Goal: Task Accomplishment & Management: Use online tool/utility

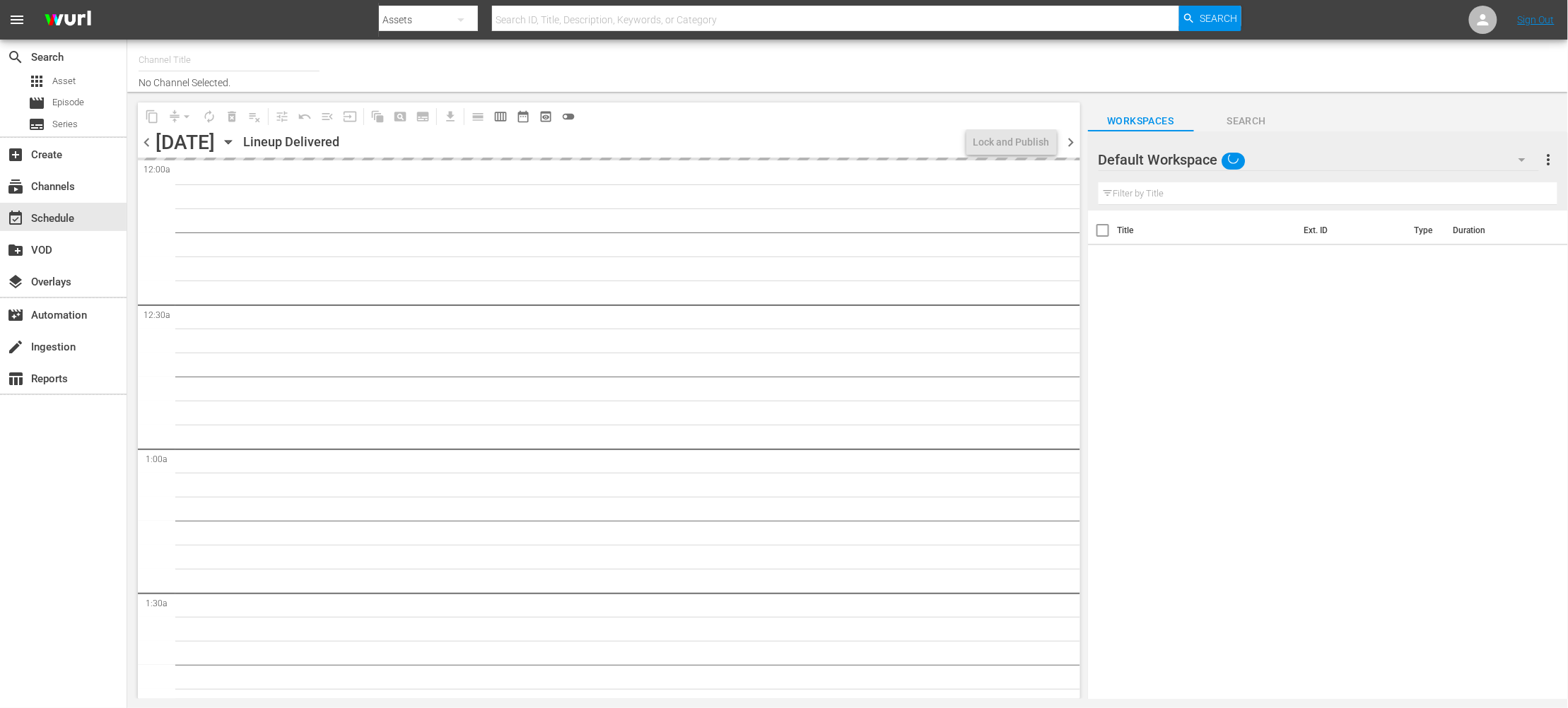
type input "Sony One Shark Tank MX (1000)"
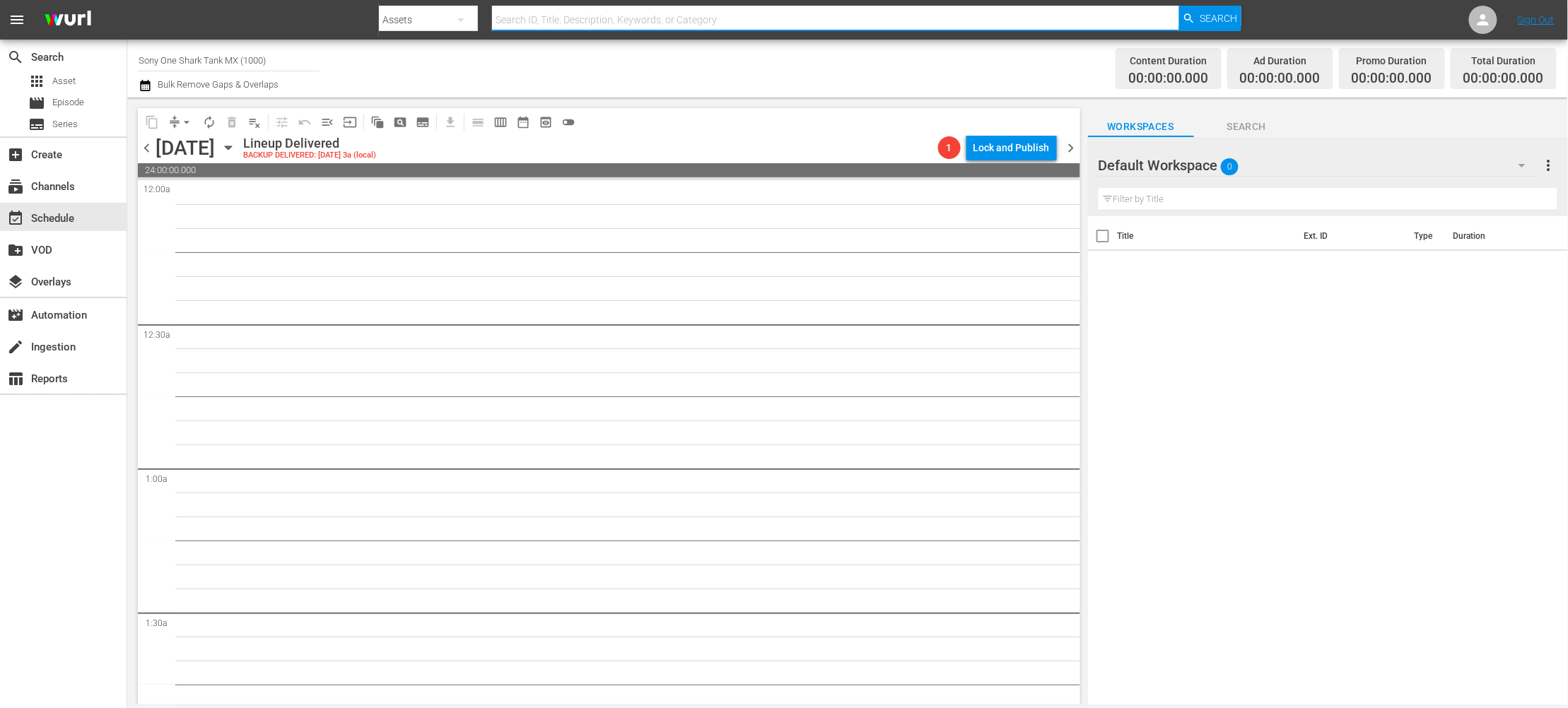
click at [597, 25] on input "text" at bounding box center [835, 20] width 687 height 34
paste input "U0000423B"
type input "U0000423B"
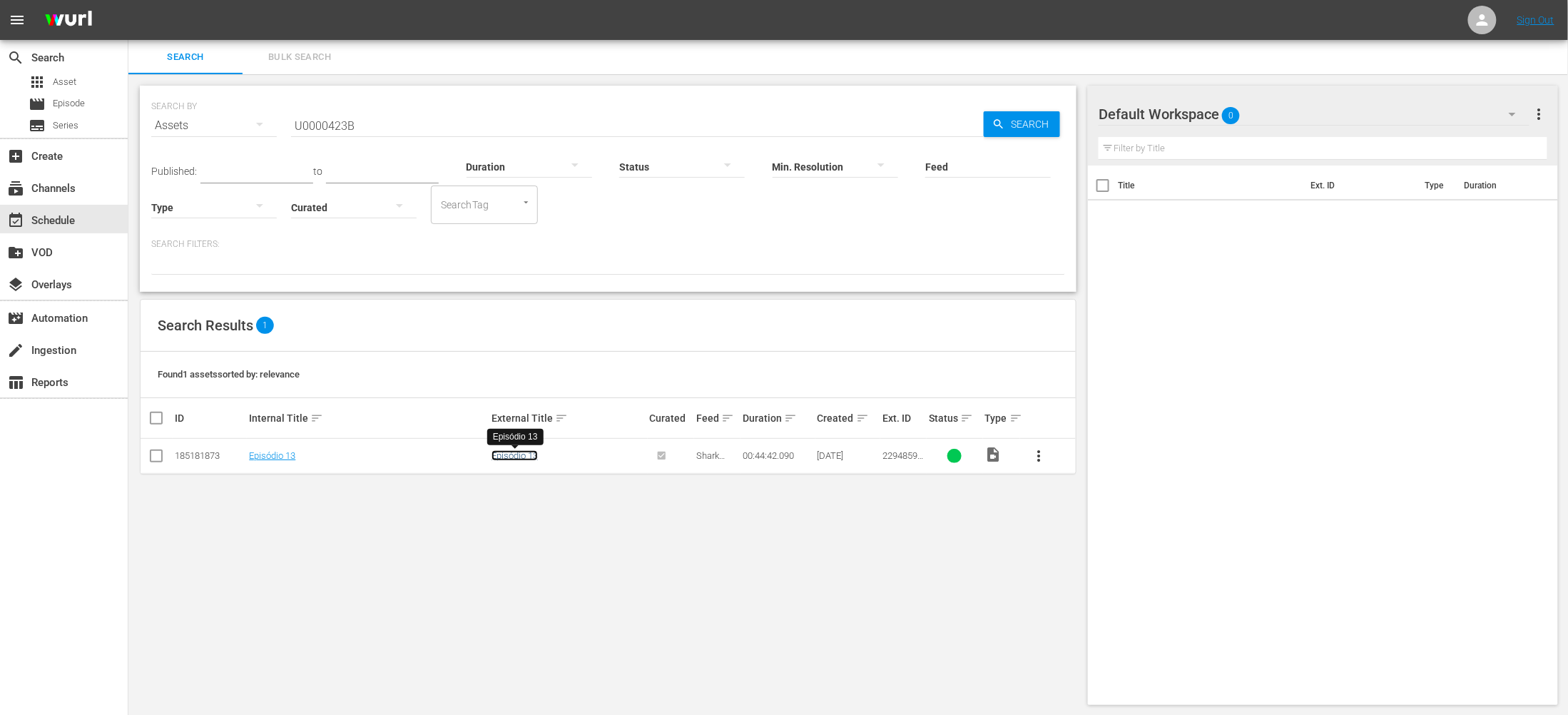
click at [523, 461] on link "Episódio 13" at bounding box center [515, 455] width 46 height 10
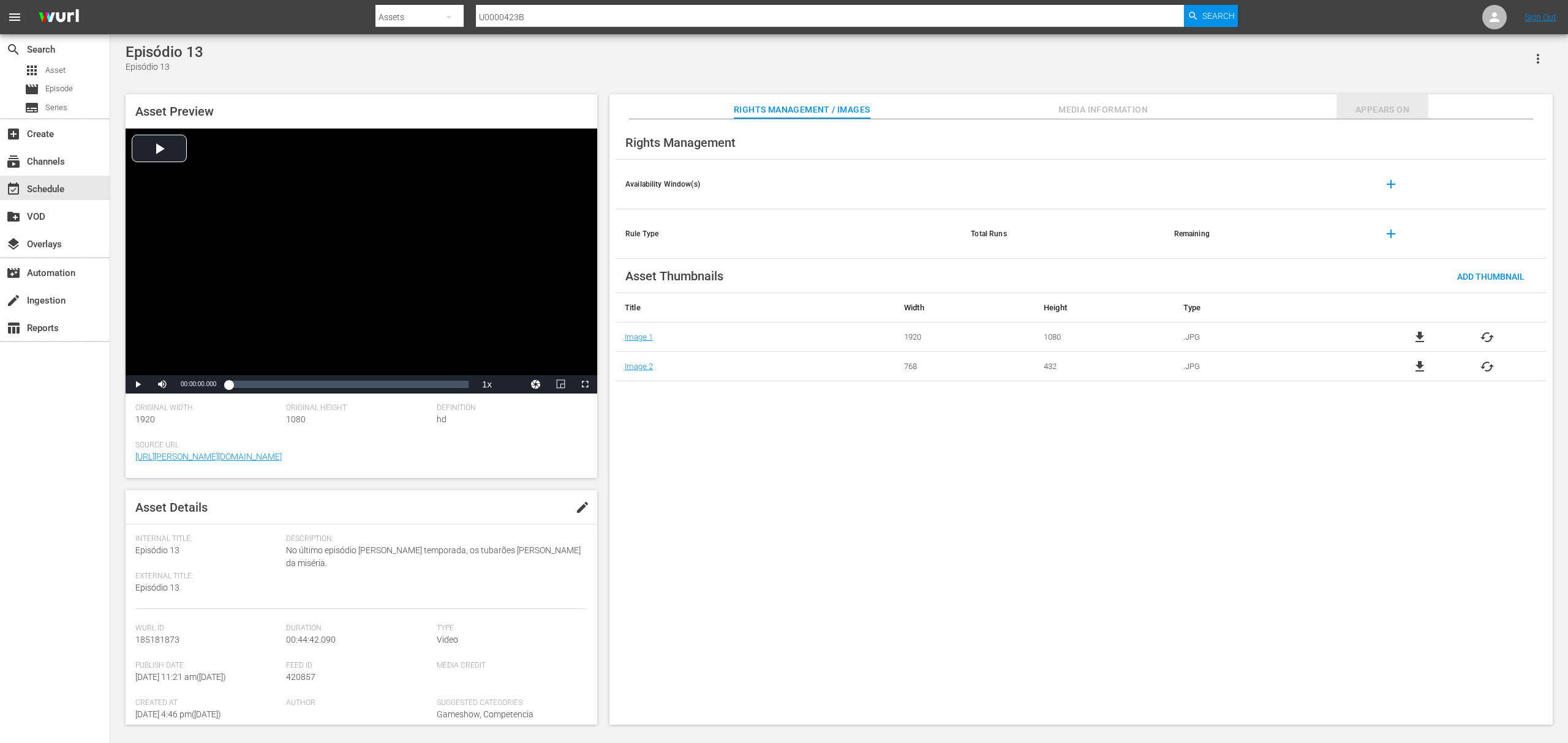
click at [1358, 108] on span "Appears On" at bounding box center [1382, 110] width 92 height 15
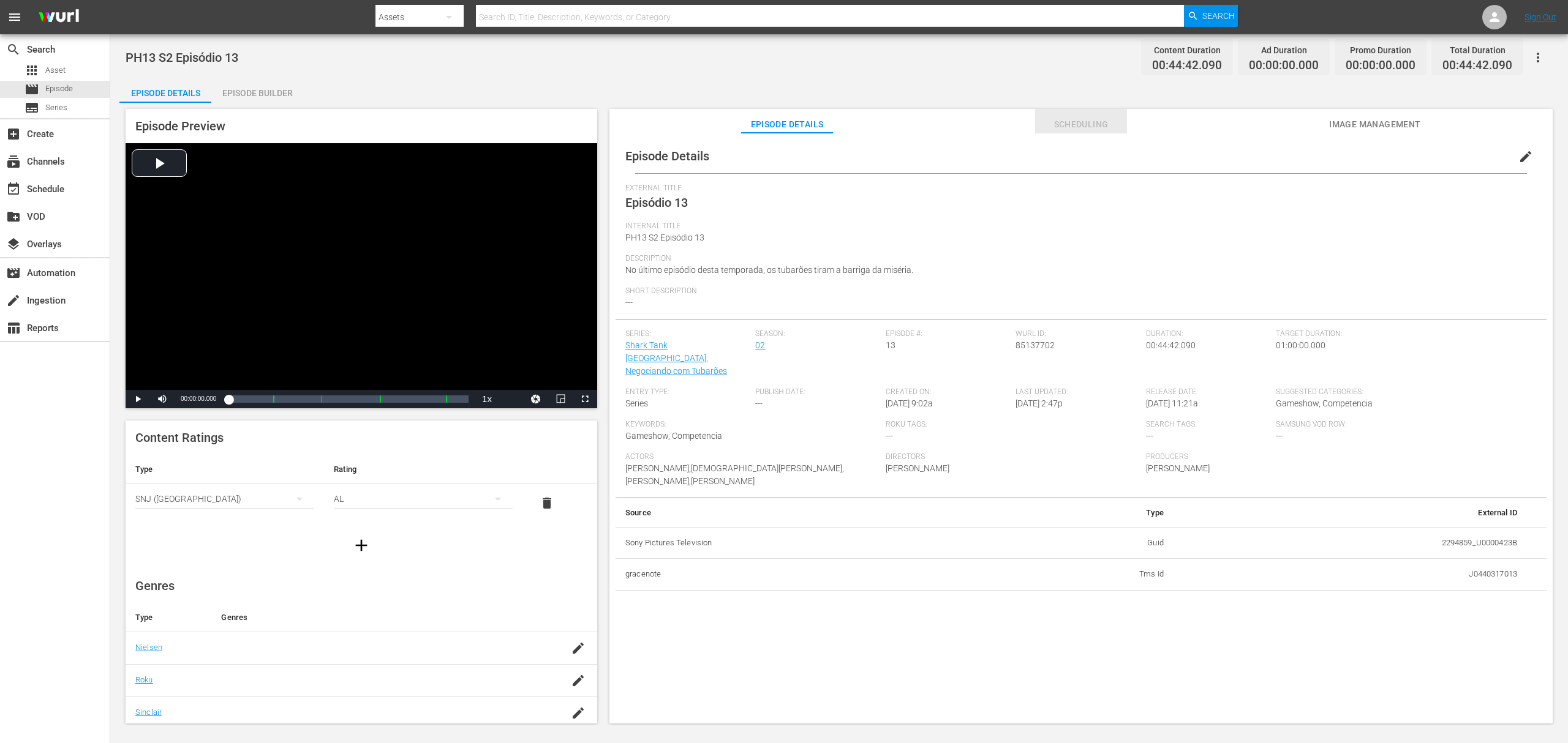
click at [1085, 126] on span "Scheduling" at bounding box center [1081, 124] width 92 height 15
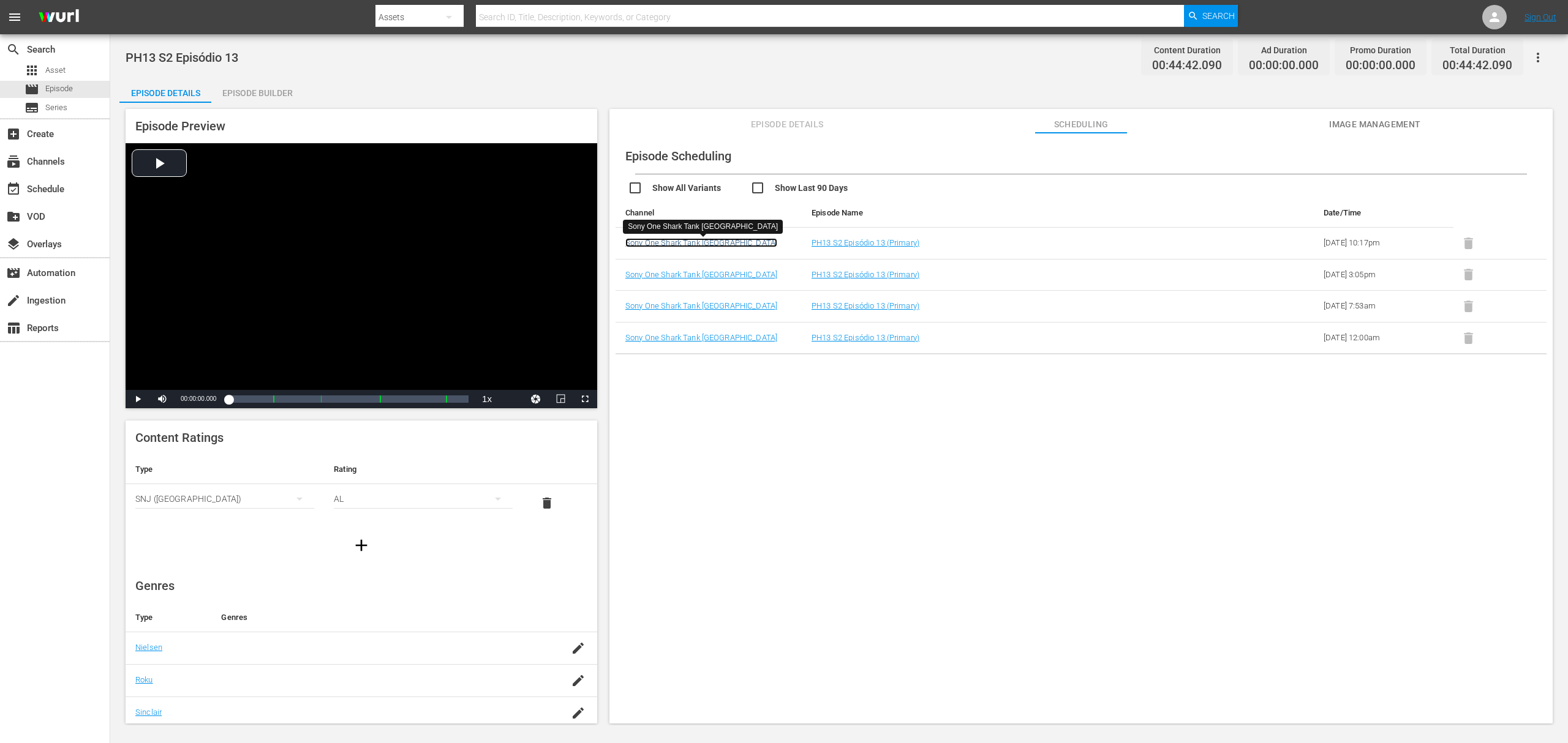
click at [699, 246] on link "Sony One Shark Tank [GEOGRAPHIC_DATA]" at bounding box center [701, 242] width 152 height 9
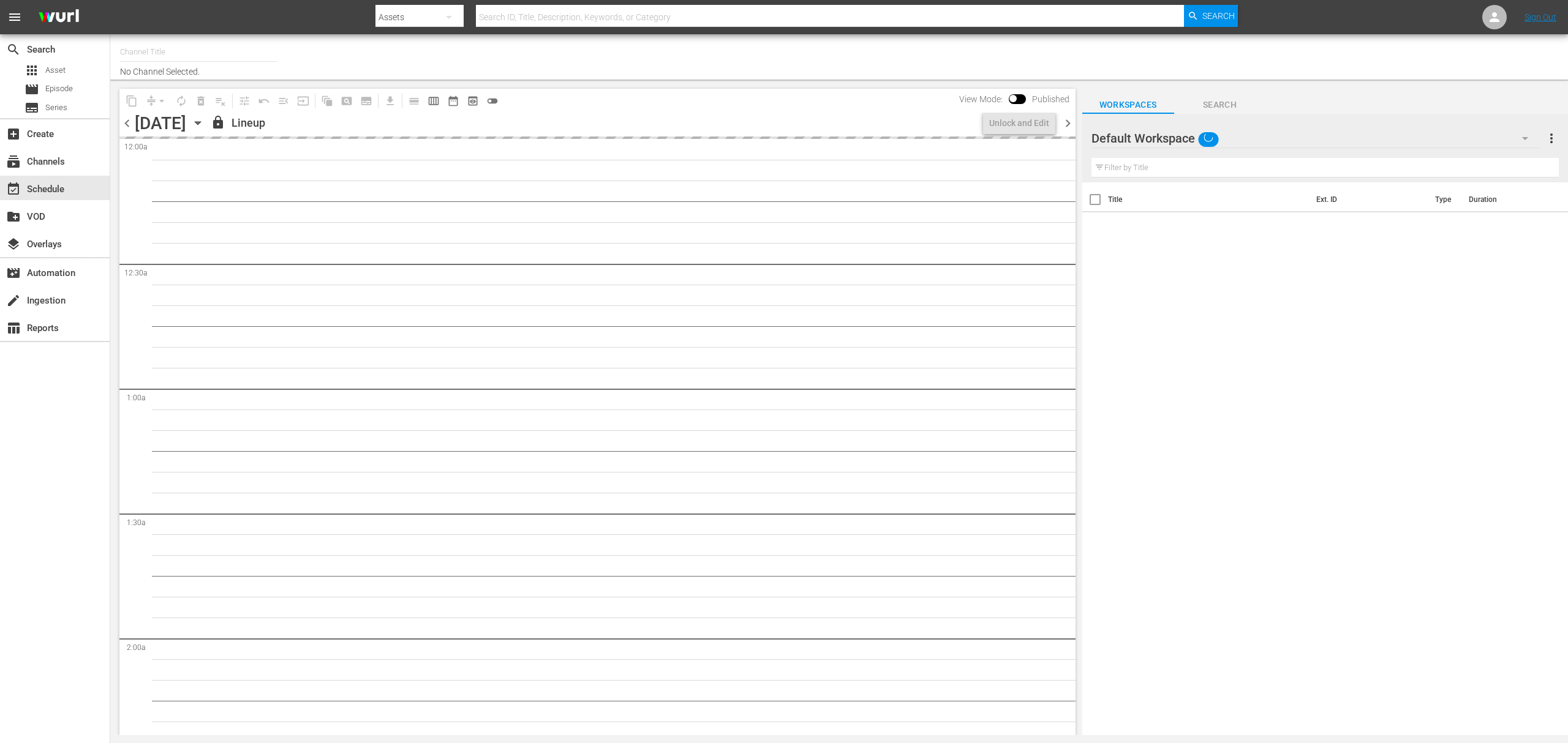
type input "Sony One Shark Tank BRA (1401)"
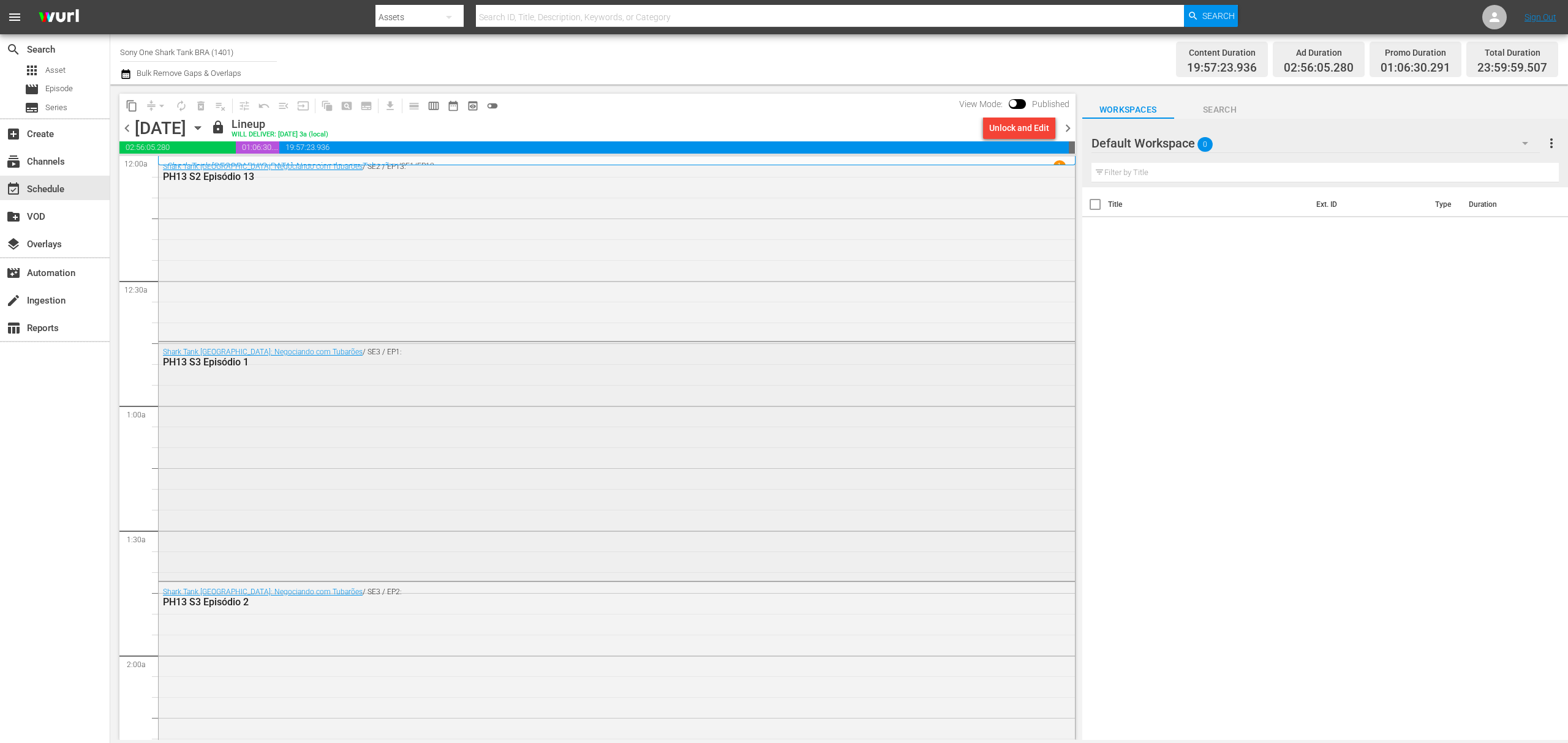
click at [333, 426] on div "Shark Tank [GEOGRAPHIC_DATA]: Negociando com Tubarões / SE3 / EP1: PH13 S3 Epis…" at bounding box center [616, 460] width 916 height 236
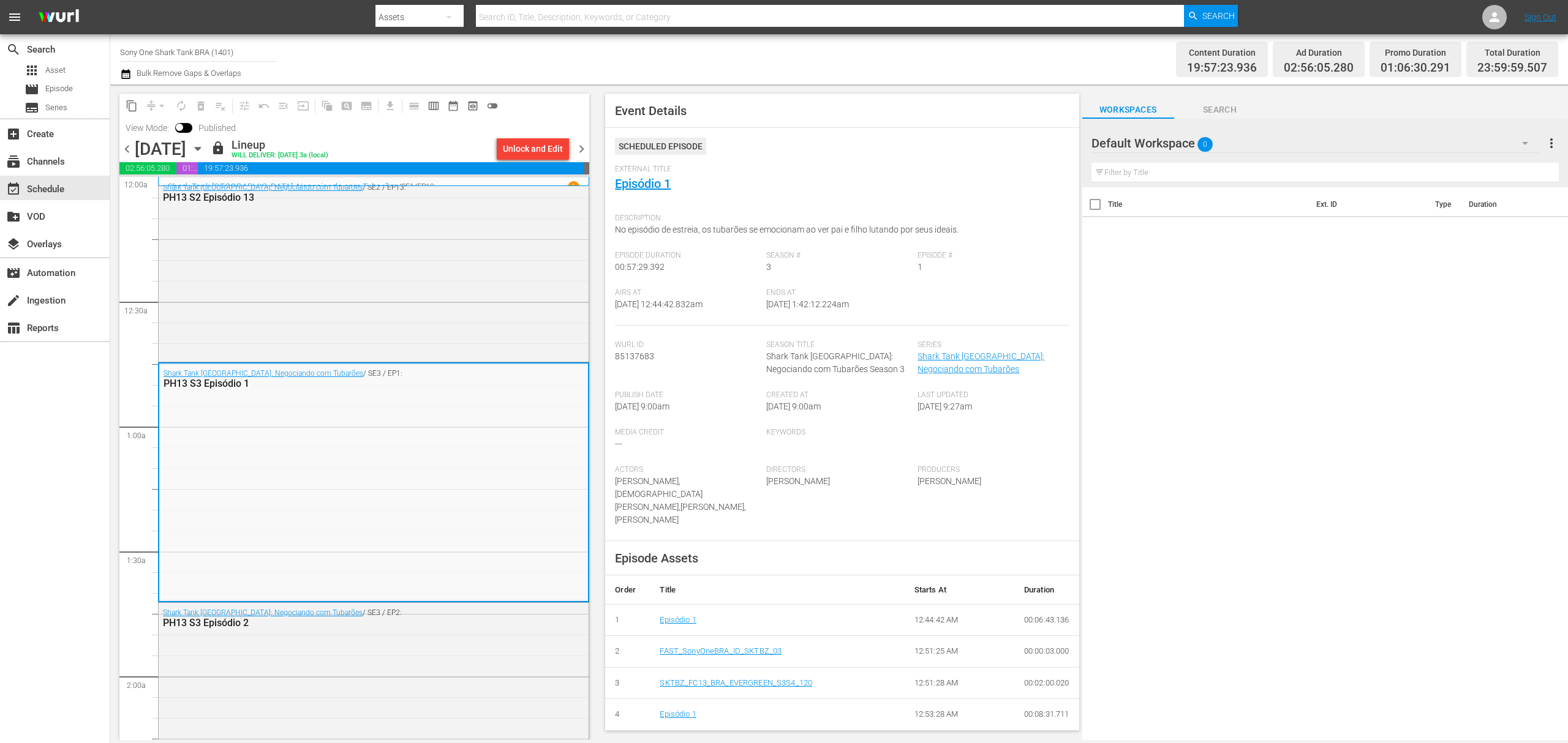
click at [40, 458] on div "search Search apps Asset movie Episode subtitles Series add_box Create subscrip…" at bounding box center [55, 406] width 110 height 743
click at [376, 423] on div "Shark Tank [GEOGRAPHIC_DATA]: Negociando com Tubarões / SE3 / EP1: PH13 S3 Epis…" at bounding box center [373, 481] width 428 height 236
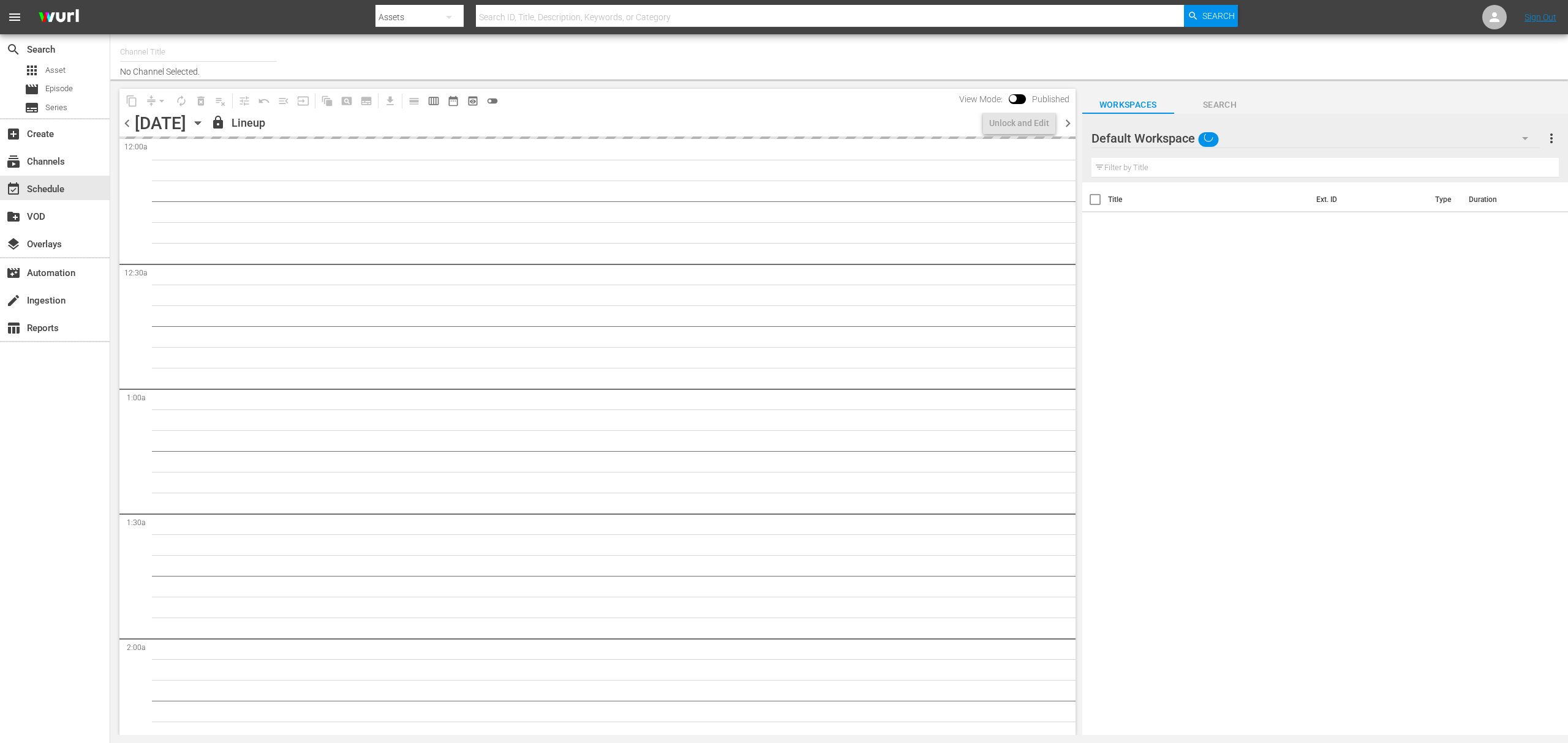
type input "Sony One Shark Tank BRA (1401)"
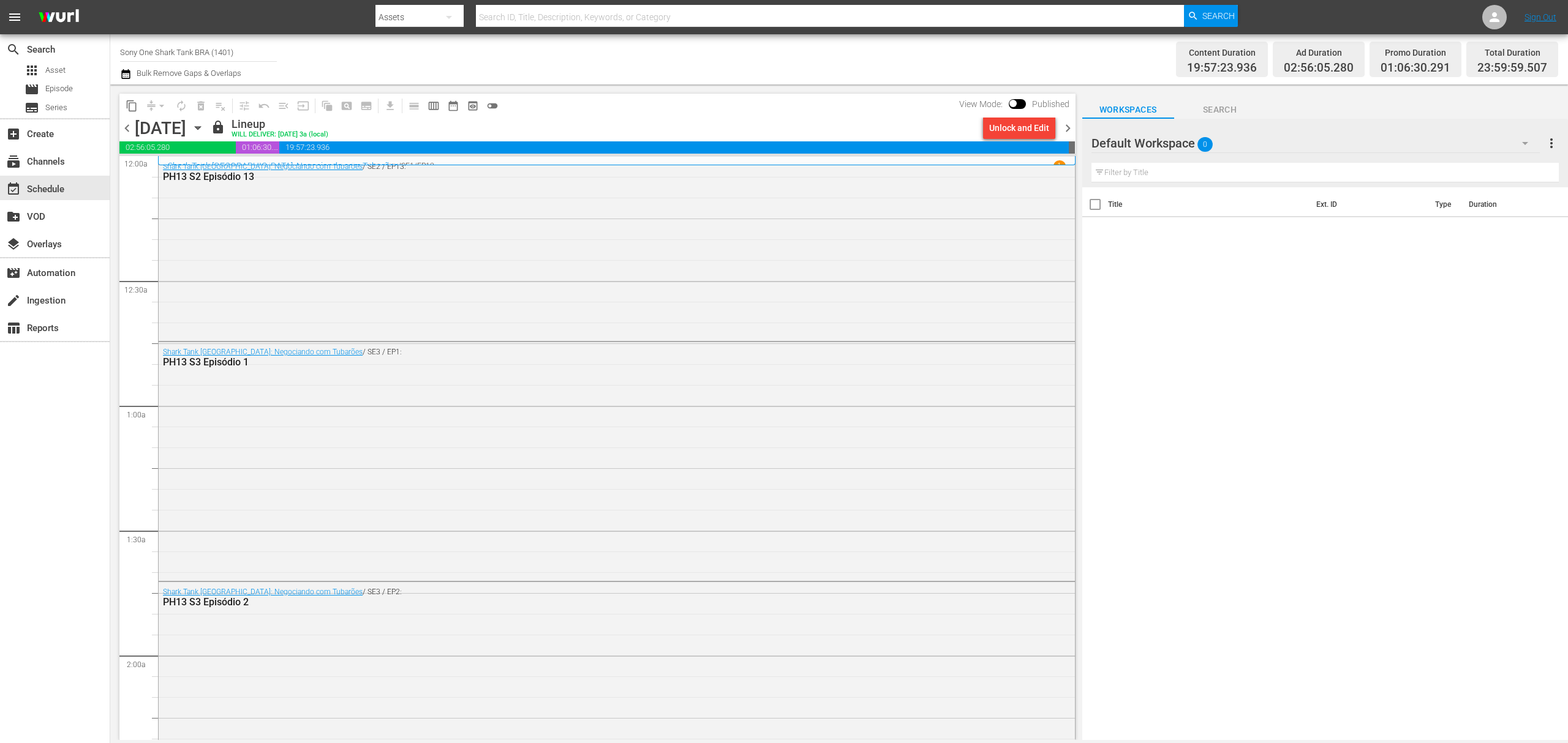
click at [32, 436] on div "search Search apps Asset movie Episode subtitles Series add_box Create subscrip…" at bounding box center [55, 406] width 110 height 743
click at [431, 242] on div "Shark Tank Brasil: Negociando com Tubarões / SE2 / EP13: PH13 S2 Episódio 13" at bounding box center [616, 247] width 916 height 182
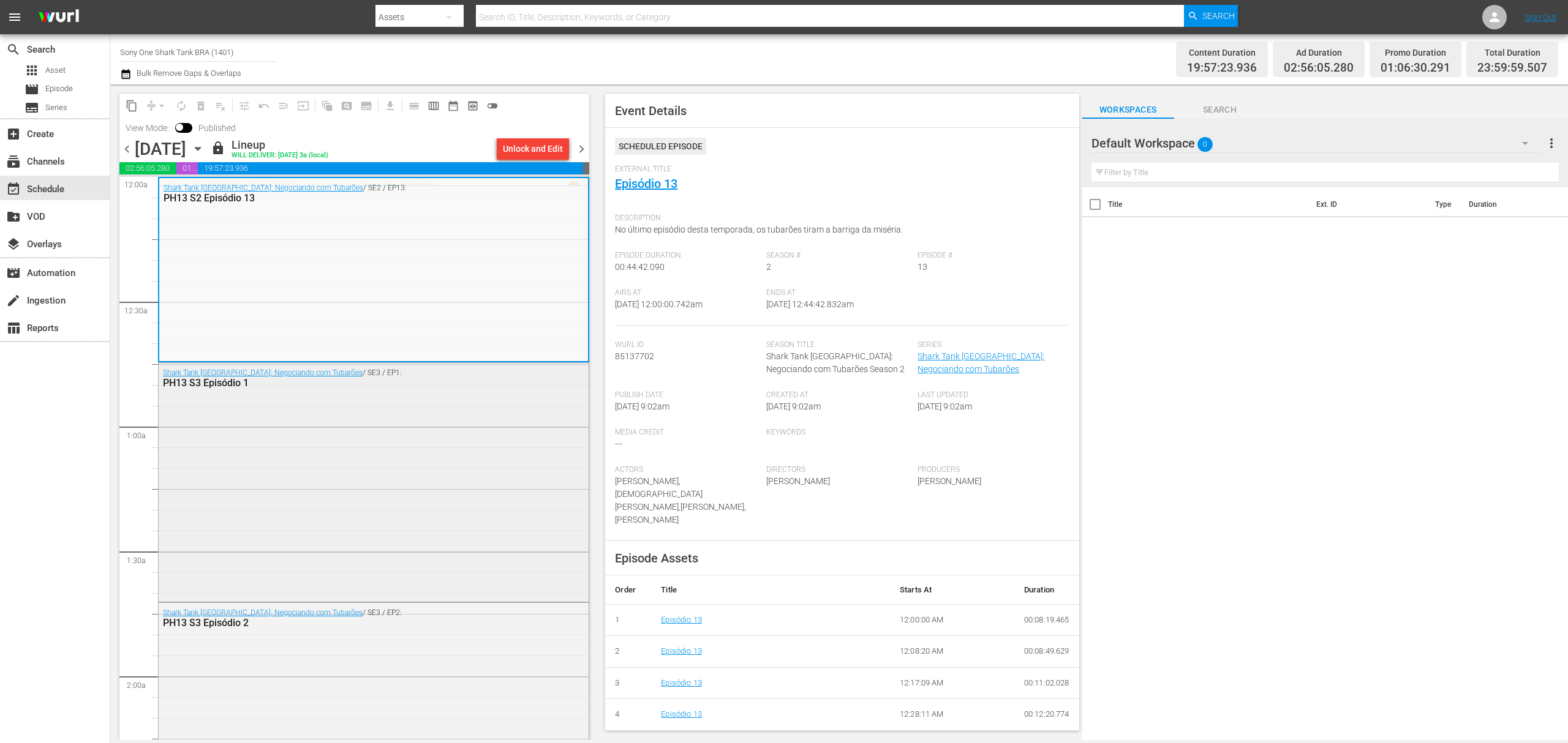
click at [366, 444] on div "Shark Tank Brasil: Negociando com Tubarões / SE3 / EP1: PH13 S3 Episódio 1" at bounding box center [373, 481] width 430 height 236
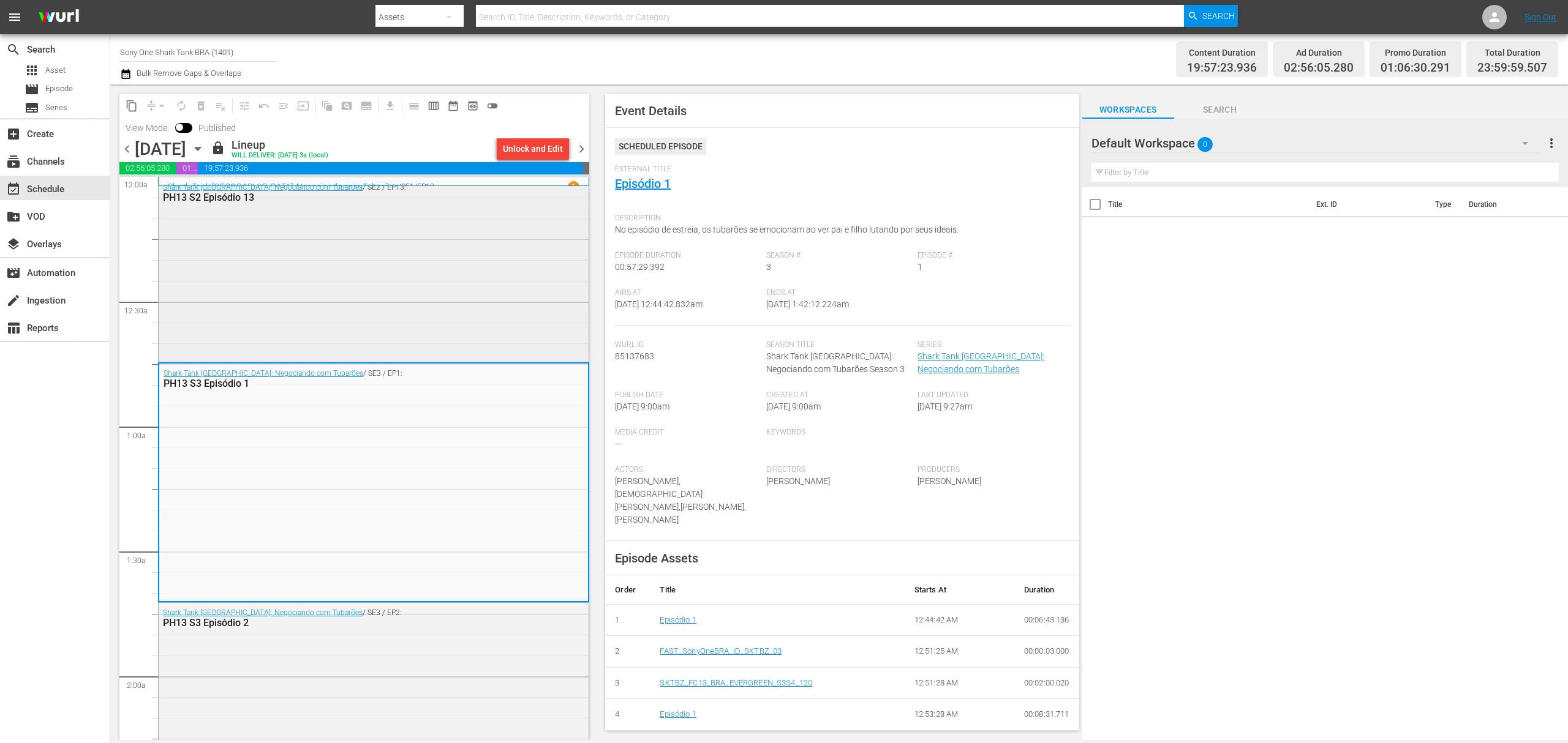
click at [327, 243] on div "Shark Tank Brasil: Negociando com Tubarões / SE2 / EP13: PH13 S2 Episódio 13" at bounding box center [373, 268] width 430 height 182
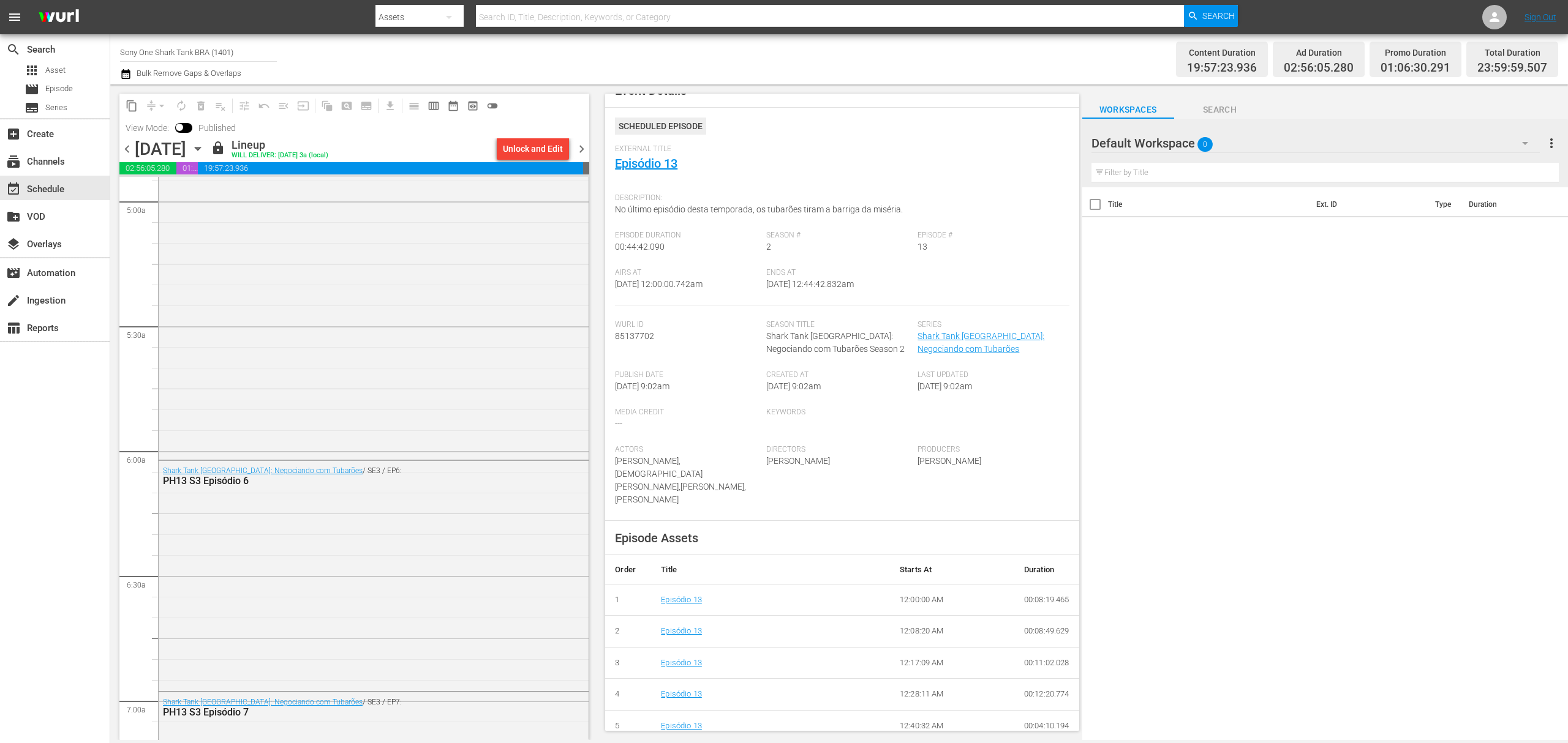
scroll to position [1550, 0]
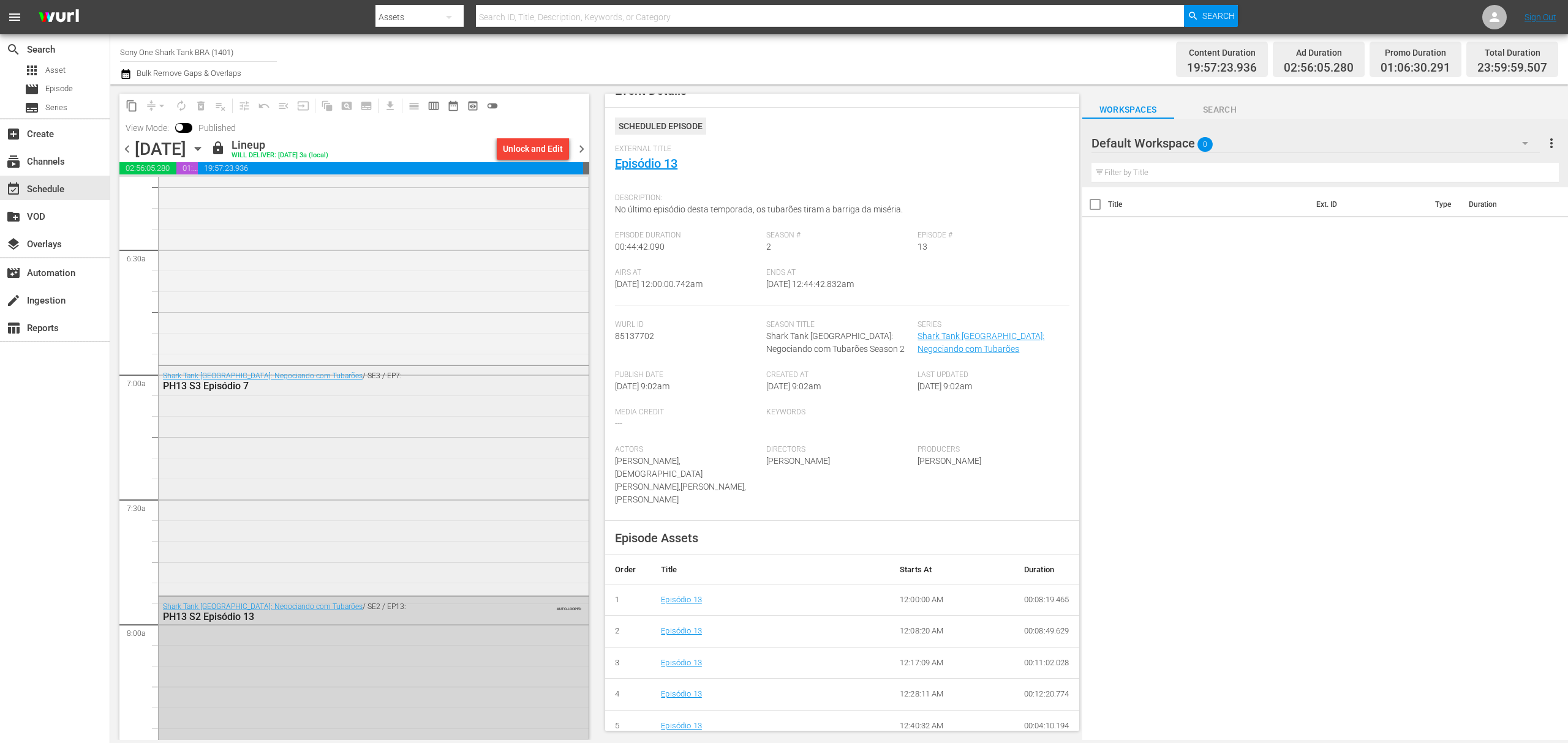
click at [327, 419] on div "Shark Tank Brasil: Negociando com Tubarões / SE3 / EP7: PH13 S3 Episódio 7" at bounding box center [373, 479] width 430 height 227
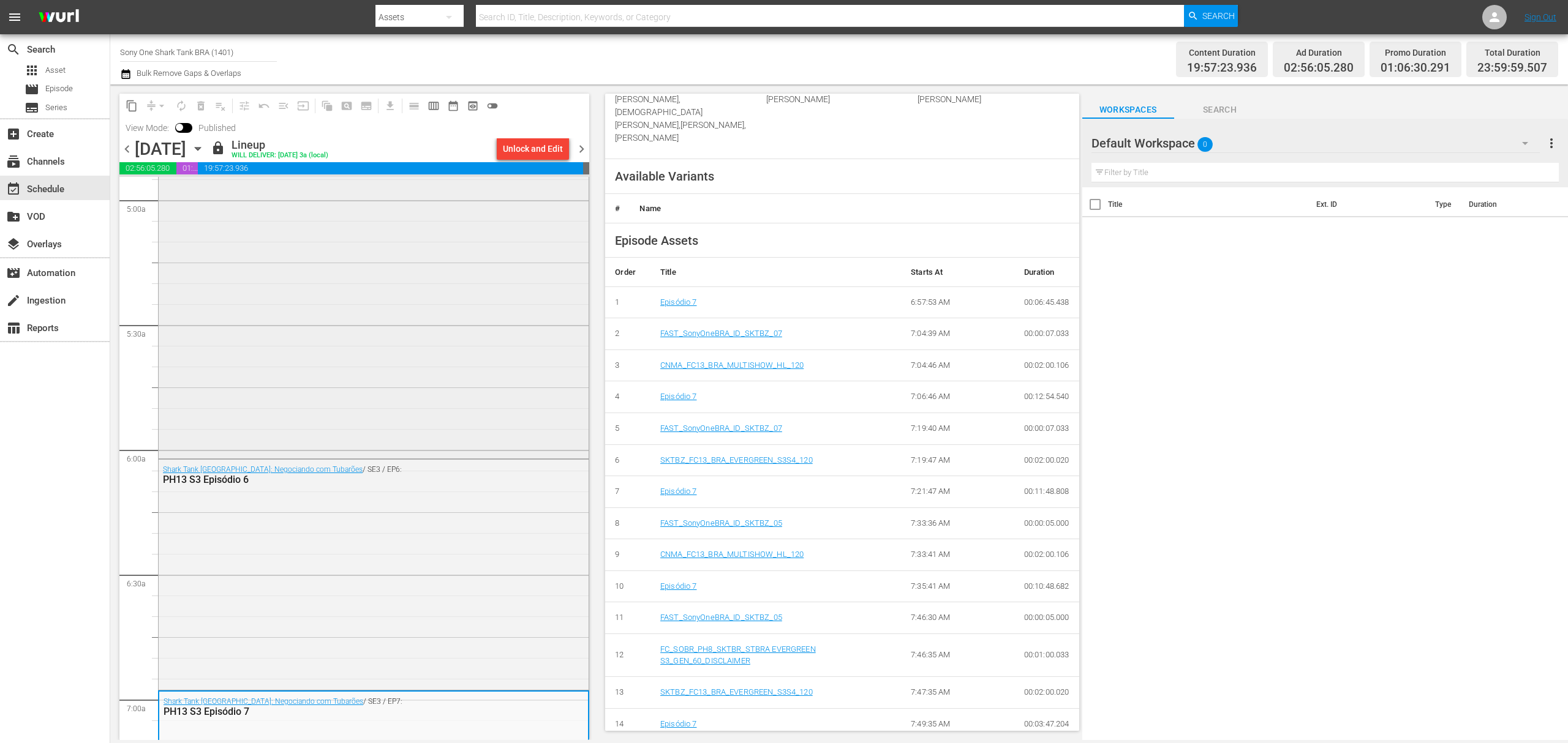
scroll to position [1224, 0]
click at [275, 500] on div "Shark Tank Brasil: Negociando com Tubarões / SE3 / EP6: PH13 S3 Episódio 6" at bounding box center [373, 574] width 430 height 227
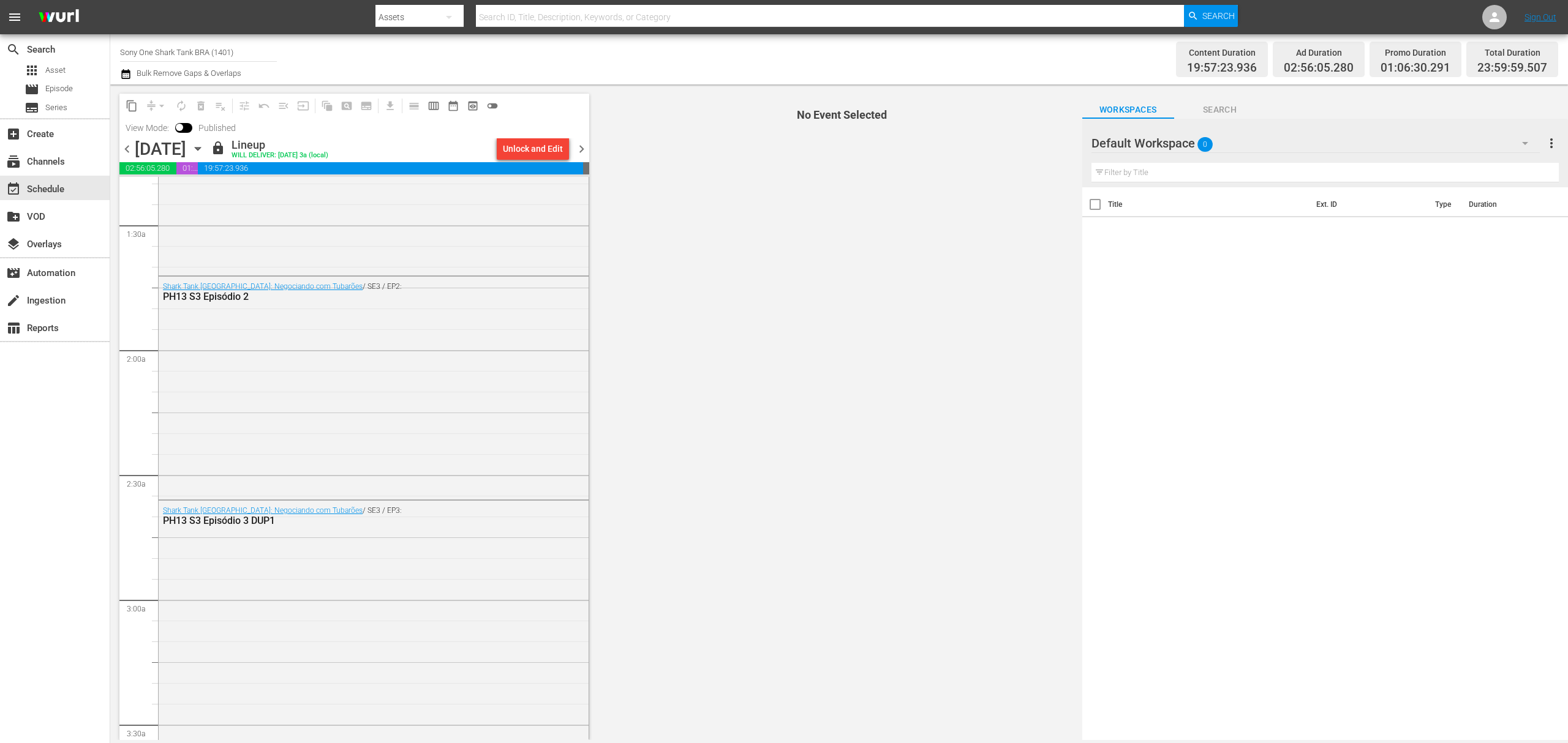
scroll to position [0, 0]
